Goal: Task Accomplishment & Management: Use online tool/utility

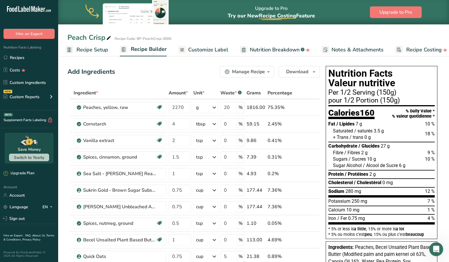
click at [88, 48] on span "Recipe Setup" at bounding box center [92, 50] width 32 height 8
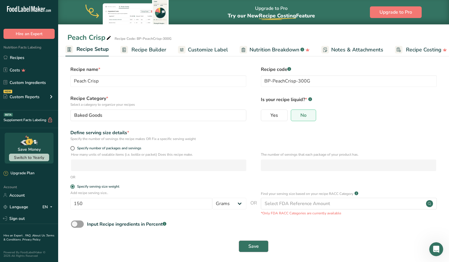
scroll to position [2, 0]
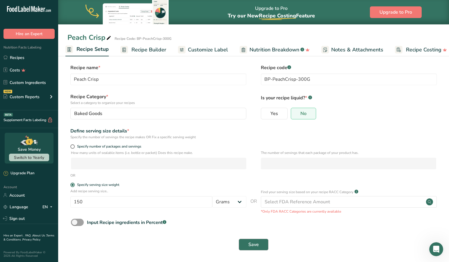
click at [253, 248] on span "Save" at bounding box center [253, 244] width 10 height 7
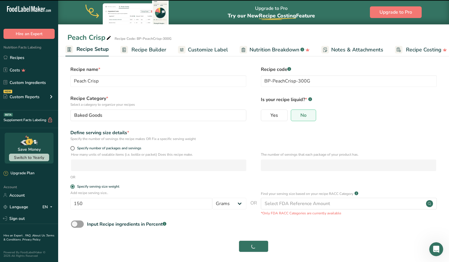
scroll to position [1, 0]
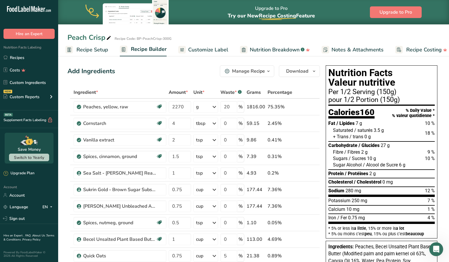
click at [155, 71] on div "Add Ingredients Manage Recipe Delete Recipe Duplicate Recipe Scale Recipe Save …" at bounding box center [193, 71] width 252 height 12
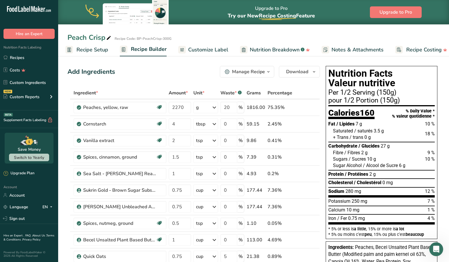
click at [143, 76] on div "Add Ingredients Manage Recipe Delete Recipe Duplicate Recipe Scale Recipe Save …" at bounding box center [193, 72] width 252 height 12
click at [202, 49] on span "Customize Label" at bounding box center [208, 50] width 40 height 8
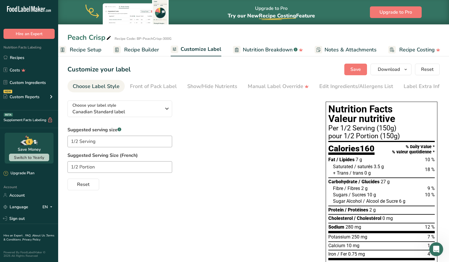
scroll to position [1, 0]
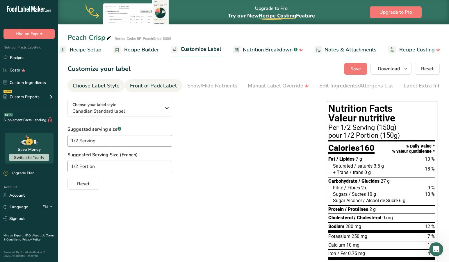
click at [160, 87] on div "Front of Pack Label" at bounding box center [153, 86] width 47 height 8
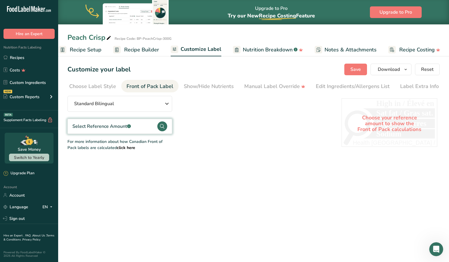
scroll to position [1, 3]
drag, startPoint x: 212, startPoint y: 87, endPoint x: 193, endPoint y: 119, distance: 36.9
click at [197, 120] on section "Customize your label Save Download Choose what to show on your downloaded label…" at bounding box center [253, 107] width 391 height 106
click at [165, 104] on icon "button" at bounding box center [166, 104] width 7 height 10
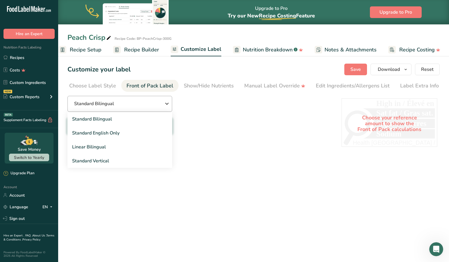
scroll to position [0, 0]
click at [167, 104] on icon "button" at bounding box center [166, 104] width 7 height 10
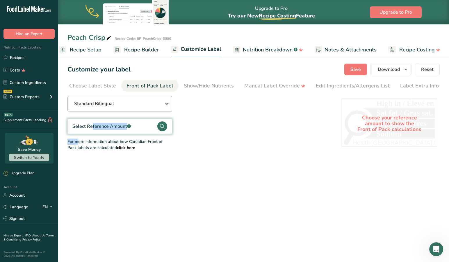
click at [167, 104] on icon "button" at bounding box center [166, 104] width 7 height 10
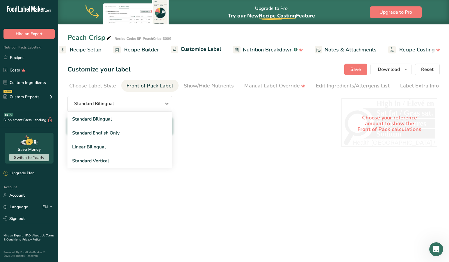
drag, startPoint x: 194, startPoint y: 133, endPoint x: 204, endPoint y: 109, distance: 26.0
click at [194, 133] on div "Standard Bilingual Standard Bilingual Standard English Only Linear Bilingual St…" at bounding box center [198, 123] width 262 height 55
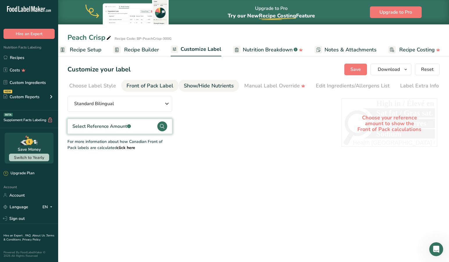
click at [208, 87] on div "Show/Hide Nutrients" at bounding box center [209, 86] width 50 height 8
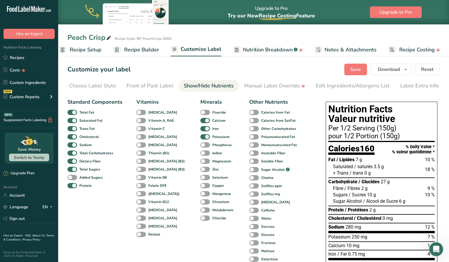
drag, startPoint x: 273, startPoint y: 83, endPoint x: 126, endPoint y: 97, distance: 147.8
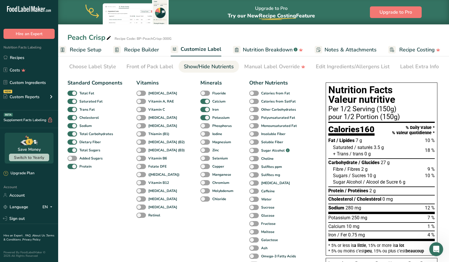
scroll to position [17, 0]
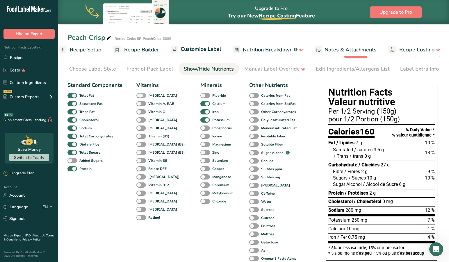
click at [138, 97] on span at bounding box center [141, 96] width 10 height 6
click at [138, 97] on input "[MEDICAL_DATA]" at bounding box center [138, 96] width 4 height 4
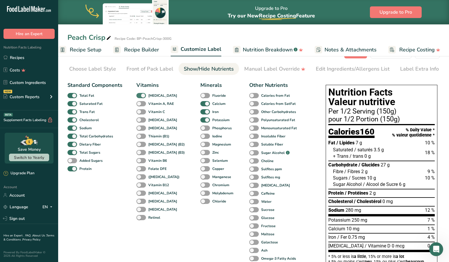
click at [138, 97] on span at bounding box center [141, 96] width 10 height 6
click at [138, 97] on input "[MEDICAL_DATA]" at bounding box center [138, 96] width 4 height 4
checkbox input "false"
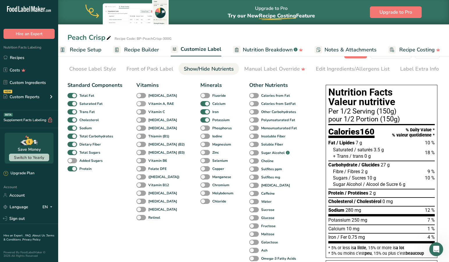
click at [140, 104] on span at bounding box center [141, 104] width 10 height 6
click at [140, 104] on input "Vitamin A, RAE" at bounding box center [138, 104] width 4 height 4
checkbox input "true"
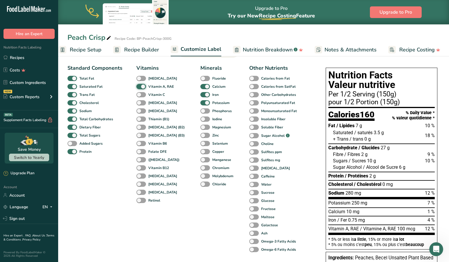
scroll to position [50, 0]
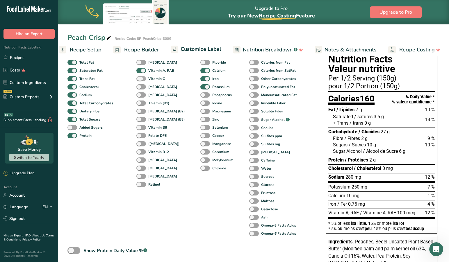
click at [140, 81] on span at bounding box center [141, 79] width 10 height 6
click at [140, 81] on input "Vitamin C" at bounding box center [138, 79] width 4 height 4
checkbox input "true"
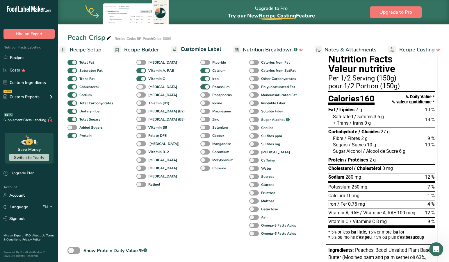
click at [140, 89] on span at bounding box center [141, 87] width 10 height 6
click at [140, 89] on input "[MEDICAL_DATA]" at bounding box center [138, 87] width 4 height 4
checkbox input "true"
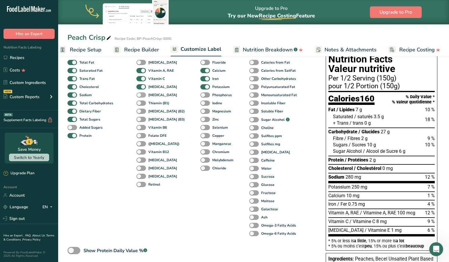
click at [139, 97] on span at bounding box center [141, 95] width 10 height 6
click at [139, 97] on input "[MEDICAL_DATA]" at bounding box center [138, 95] width 4 height 4
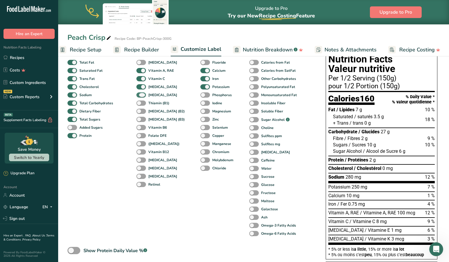
click at [139, 97] on span at bounding box center [141, 95] width 10 height 6
click at [139, 97] on input "[MEDICAL_DATA]" at bounding box center [138, 95] width 4 height 4
checkbox input "false"
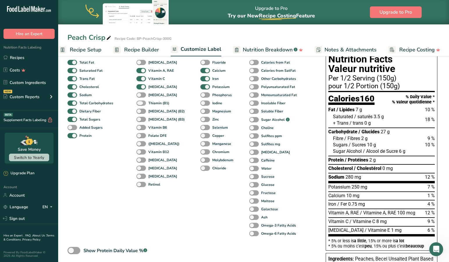
click at [138, 105] on span at bounding box center [141, 104] width 10 height 6
click at [138, 105] on input "Thiamin (B1)" at bounding box center [138, 103] width 4 height 4
checkbox input "true"
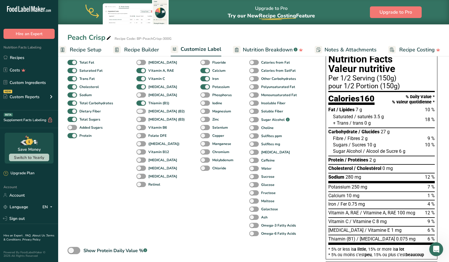
click at [139, 114] on span at bounding box center [141, 112] width 10 height 6
click at [139, 113] on input "[MEDICAL_DATA] (B2)" at bounding box center [138, 111] width 4 height 4
checkbox input "true"
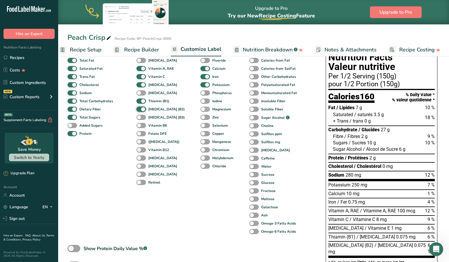
scroll to position [52, 0]
click at [200, 110] on span at bounding box center [205, 110] width 10 height 6
click at [200, 110] on input "Magnesium" at bounding box center [202, 109] width 4 height 4
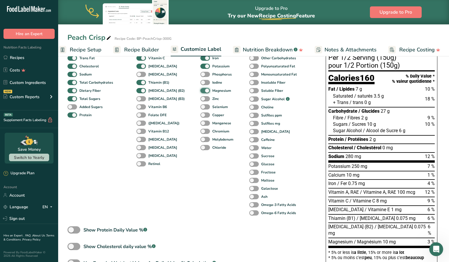
scroll to position [65, 0]
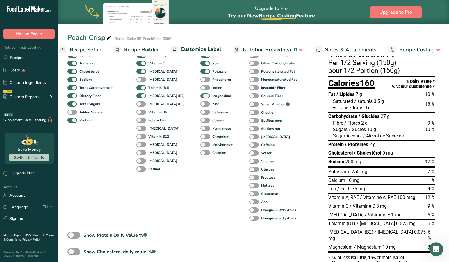
click at [200, 97] on span at bounding box center [205, 96] width 10 height 6
click at [200, 97] on input "Magnesium" at bounding box center [202, 96] width 4 height 4
checkbox input "false"
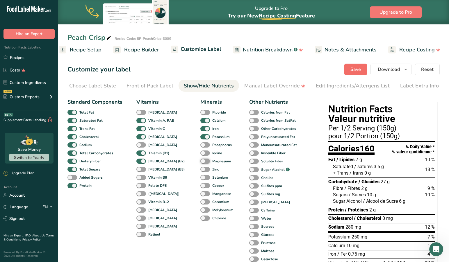
scroll to position [0, 0]
click at [355, 66] on span "Save" at bounding box center [355, 69] width 10 height 7
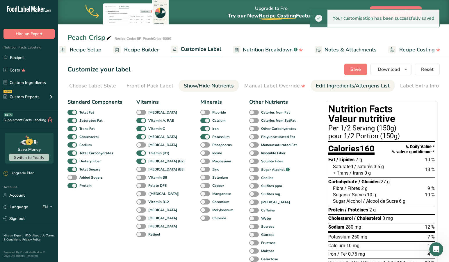
click at [330, 90] on div "Edit Ingredients/Allergens List" at bounding box center [353, 86] width 74 height 8
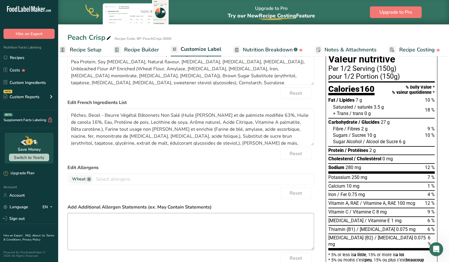
scroll to position [63, 0]
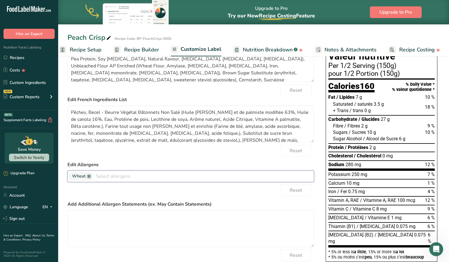
click at [100, 176] on input "text" at bounding box center [203, 176] width 221 height 9
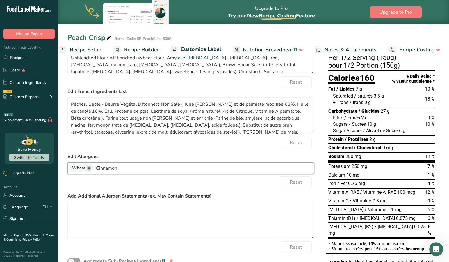
click at [189, 198] on label "Add Additional Allergen Statements (ex. May Contain Statements)" at bounding box center [190, 196] width 247 height 7
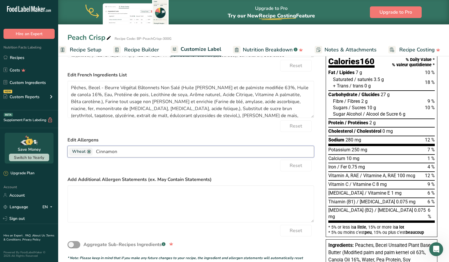
scroll to position [86, 0]
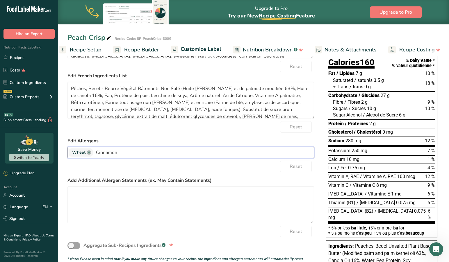
click at [132, 154] on input "Cinnamon" at bounding box center [203, 152] width 221 height 9
type input "C"
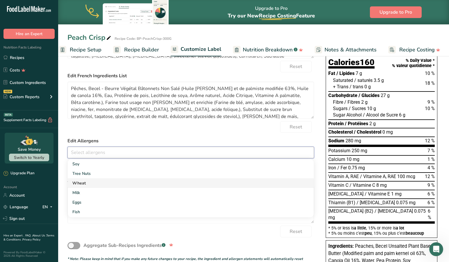
click at [76, 185] on link "Wheat" at bounding box center [191, 184] width 246 height 10
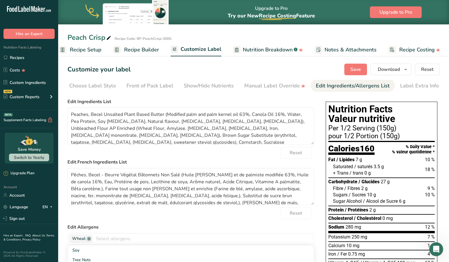
scroll to position [0, 0]
click at [355, 67] on span "Save" at bounding box center [355, 69] width 10 height 7
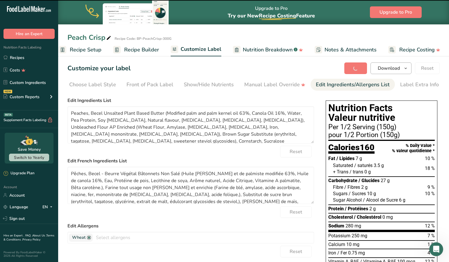
scroll to position [4, 0]
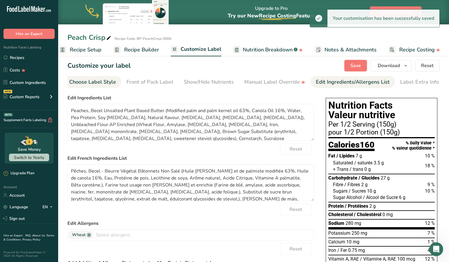
click at [107, 81] on div "Choose Label Style" at bounding box center [92, 82] width 47 height 8
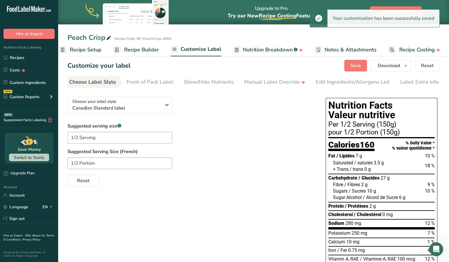
scroll to position [7, 0]
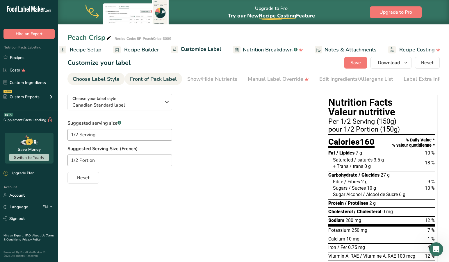
click at [163, 79] on div "Front of Pack Label" at bounding box center [153, 79] width 47 height 8
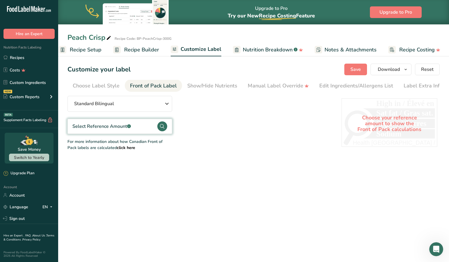
scroll to position [1, 3]
click at [213, 79] on section "Customize your label Save Download Choose what to show on your downloaded label…" at bounding box center [253, 107] width 391 height 106
click at [402, 69] on span "button" at bounding box center [405, 69] width 7 height 7
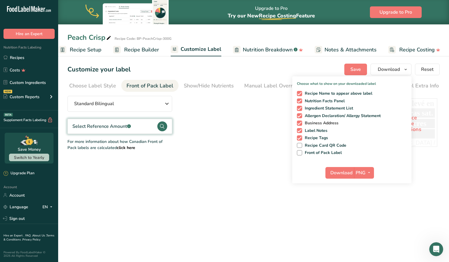
scroll to position [0, 0]
click at [301, 123] on span at bounding box center [299, 123] width 5 height 5
click at [301, 123] on input "Business Address" at bounding box center [299, 123] width 4 height 4
checkbox input "false"
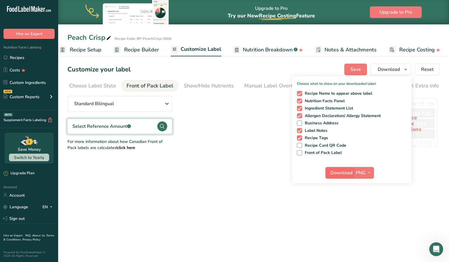
click at [344, 174] on span "Download" at bounding box center [341, 173] width 22 height 7
